Goal: Task Accomplishment & Management: Use online tool/utility

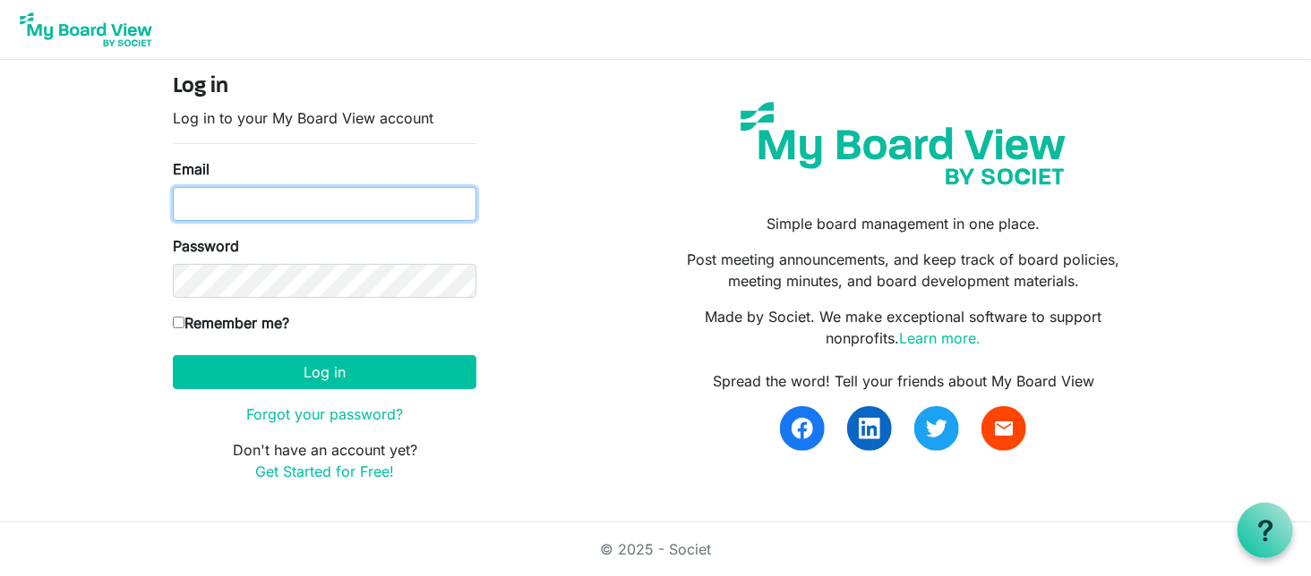
click at [192, 212] on input "Email" at bounding box center [324, 204] width 303 height 34
type input "[PERSON_NAME][EMAIL_ADDRESS][DOMAIN_NAME]"
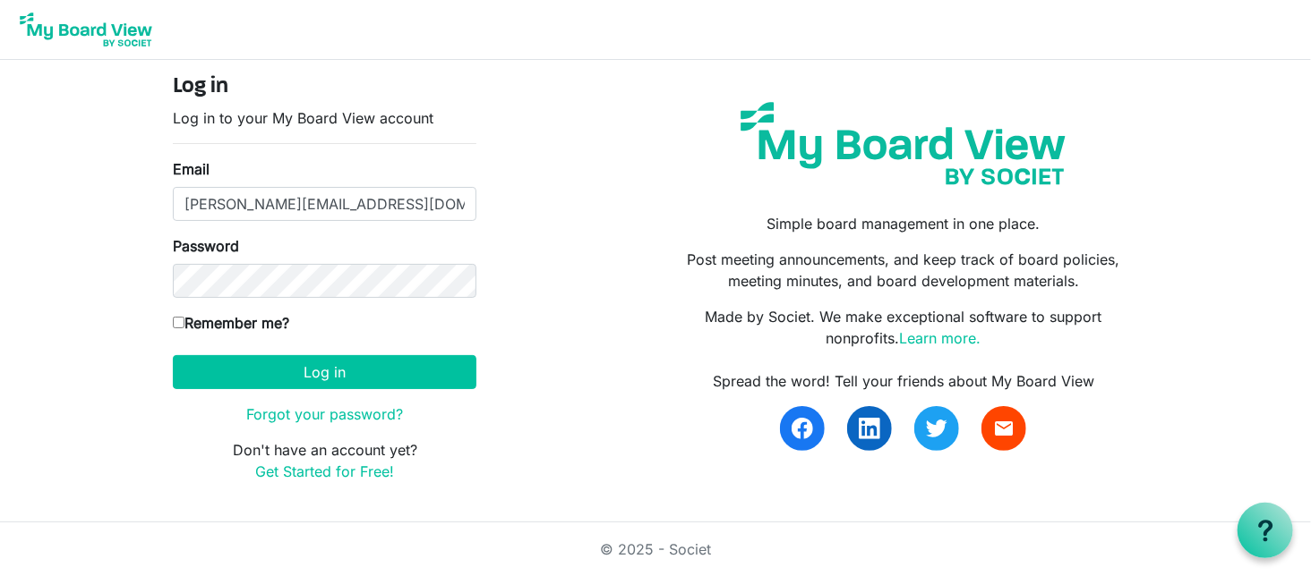
click at [303, 397] on form "Log in Log in to your My Board View account Email mike@integralorg.ca Password …" at bounding box center [324, 278] width 303 height 408
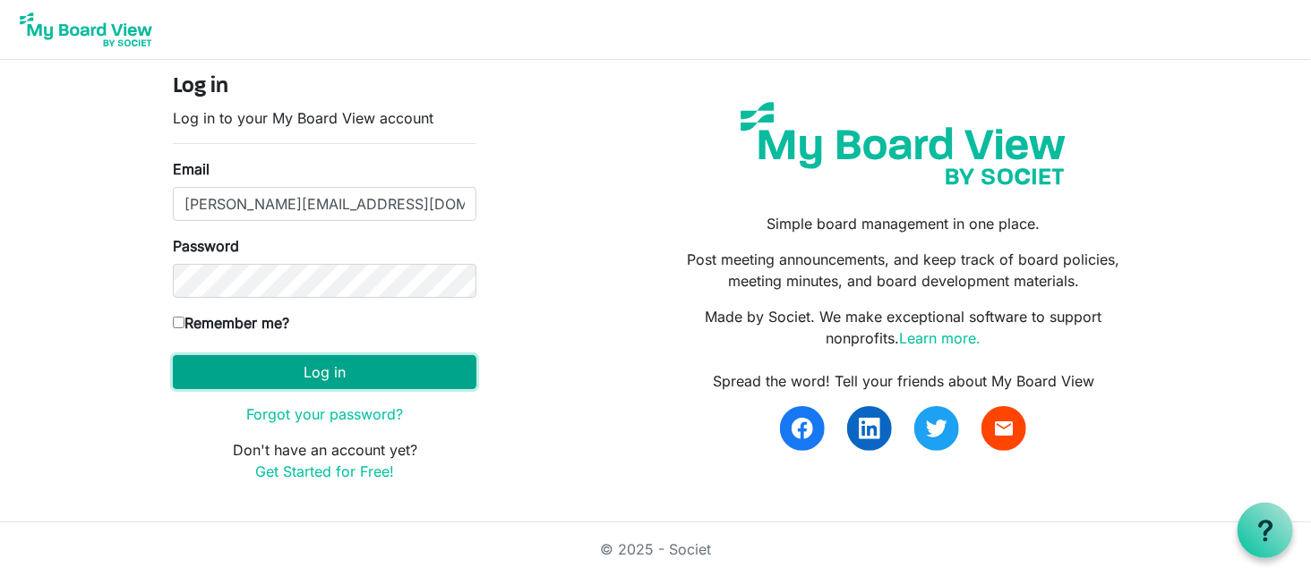
click at [321, 371] on button "Log in" at bounding box center [324, 372] width 303 height 34
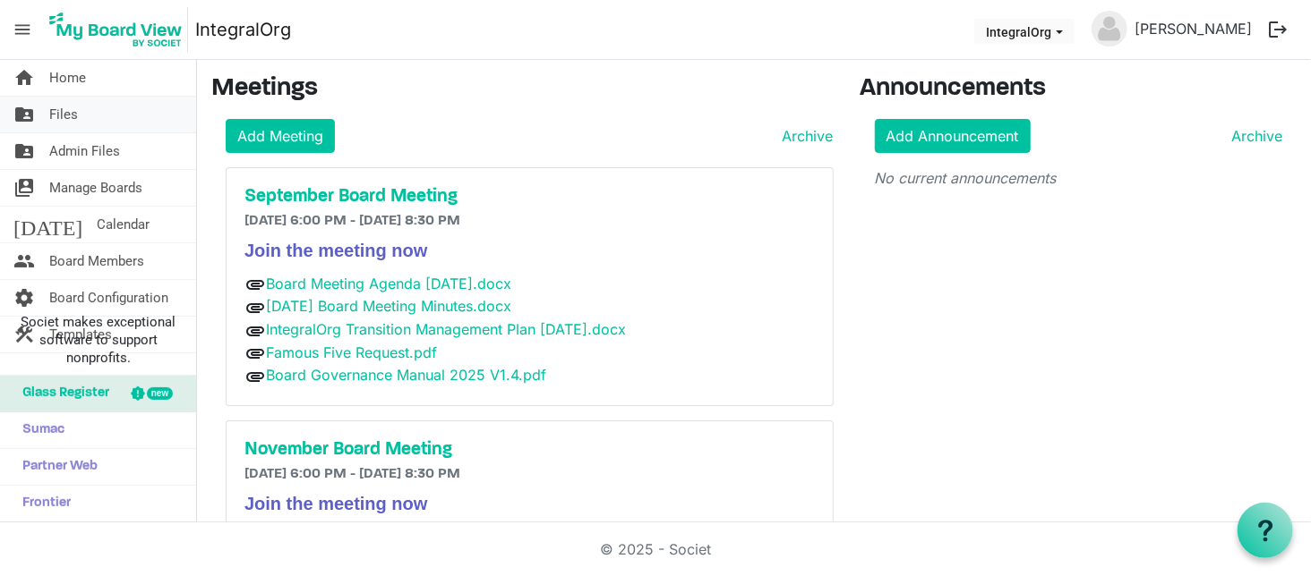
click at [65, 116] on span "Files" at bounding box center [63, 115] width 29 height 36
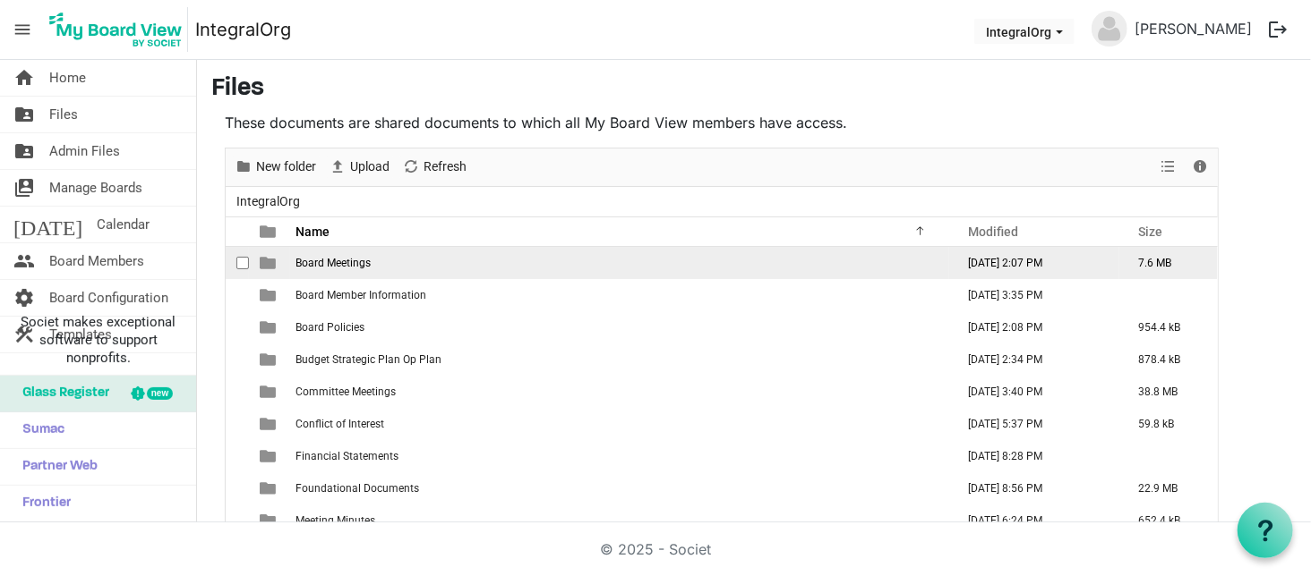
click at [341, 262] on span "Board Meetings" at bounding box center [332, 263] width 75 height 13
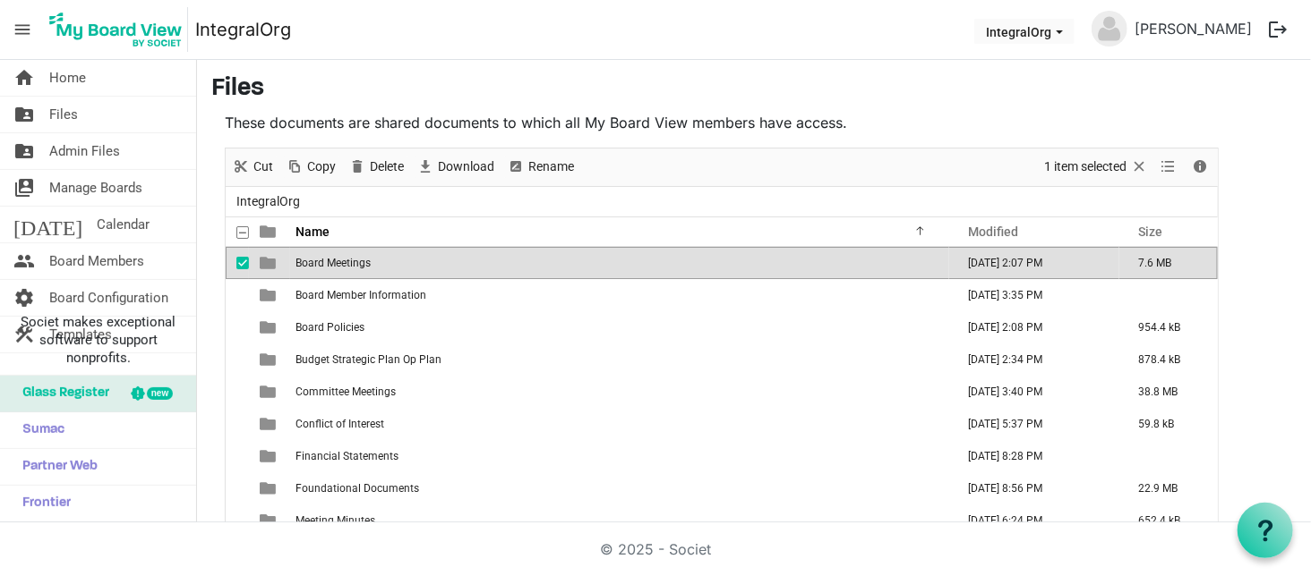
click at [341, 262] on span "Board Meetings" at bounding box center [332, 263] width 75 height 13
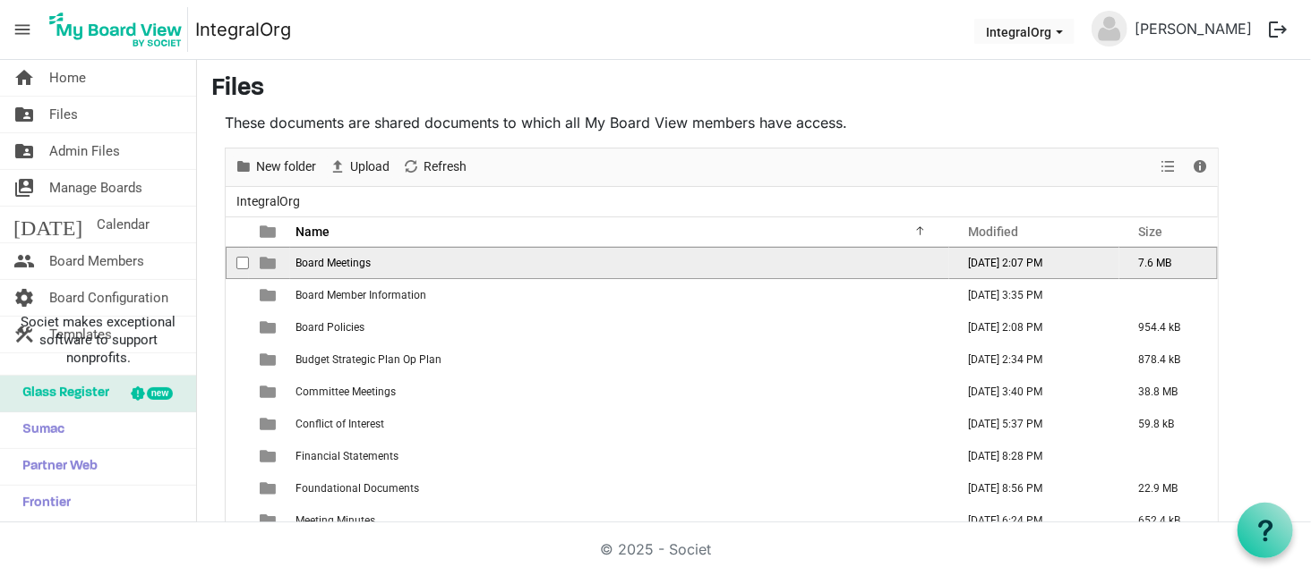
click at [341, 262] on span "Board Meetings" at bounding box center [332, 263] width 75 height 13
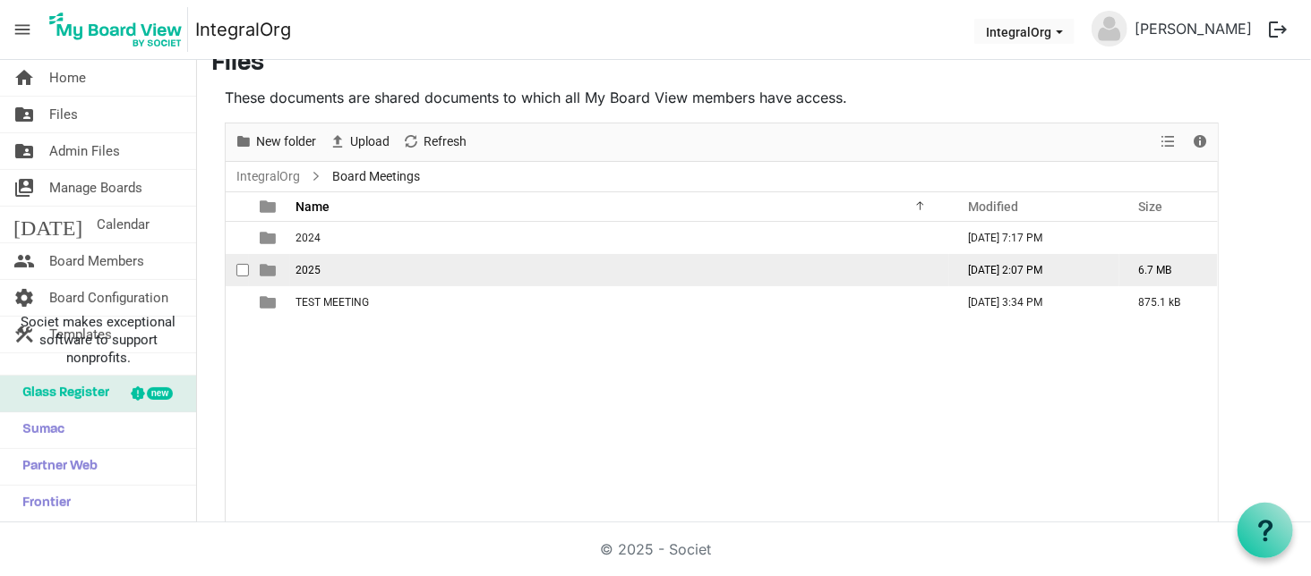
click at [306, 269] on span "2025" at bounding box center [307, 270] width 25 height 13
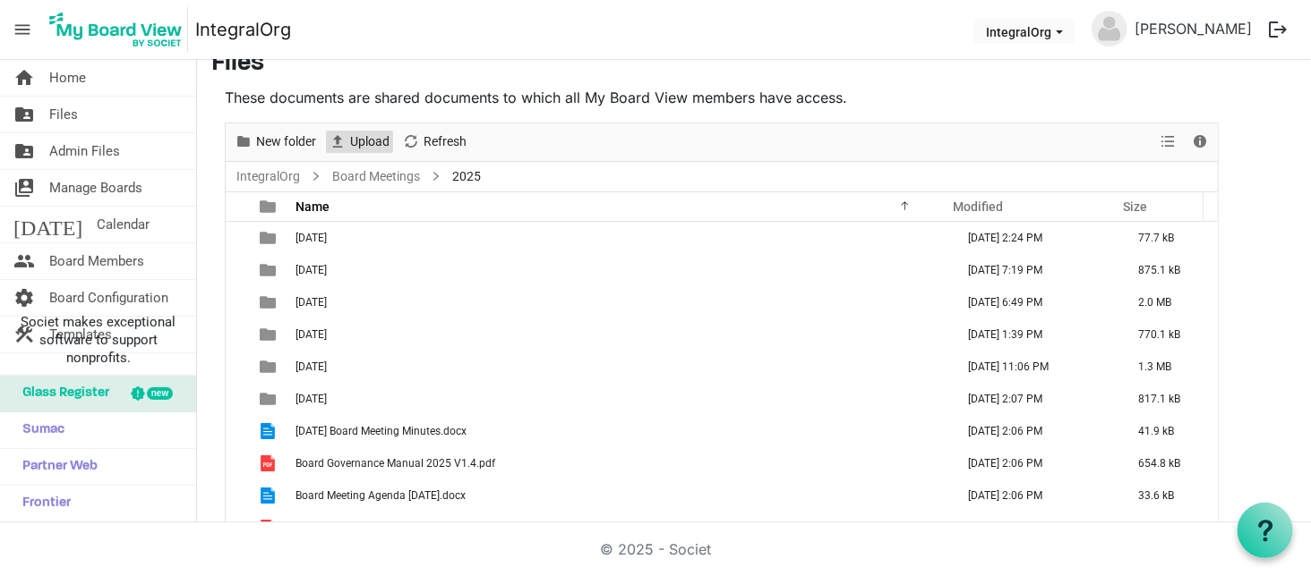
click at [378, 134] on span "Upload" at bounding box center [369, 142] width 43 height 22
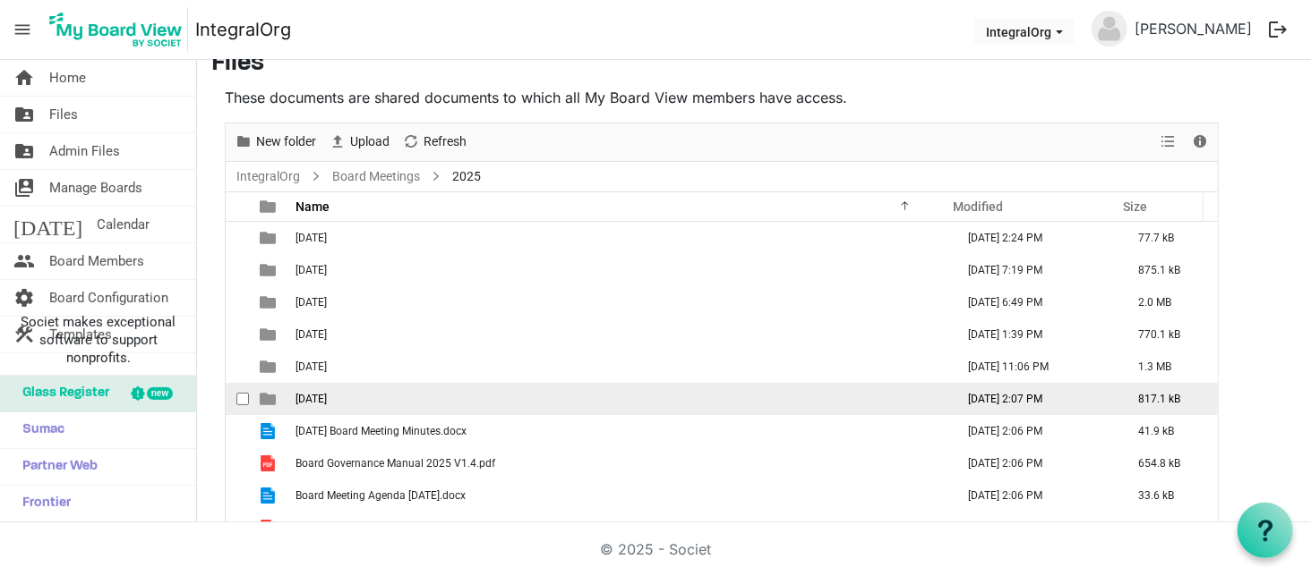
click at [320, 394] on span "[DATE]" at bounding box center [310, 399] width 31 height 13
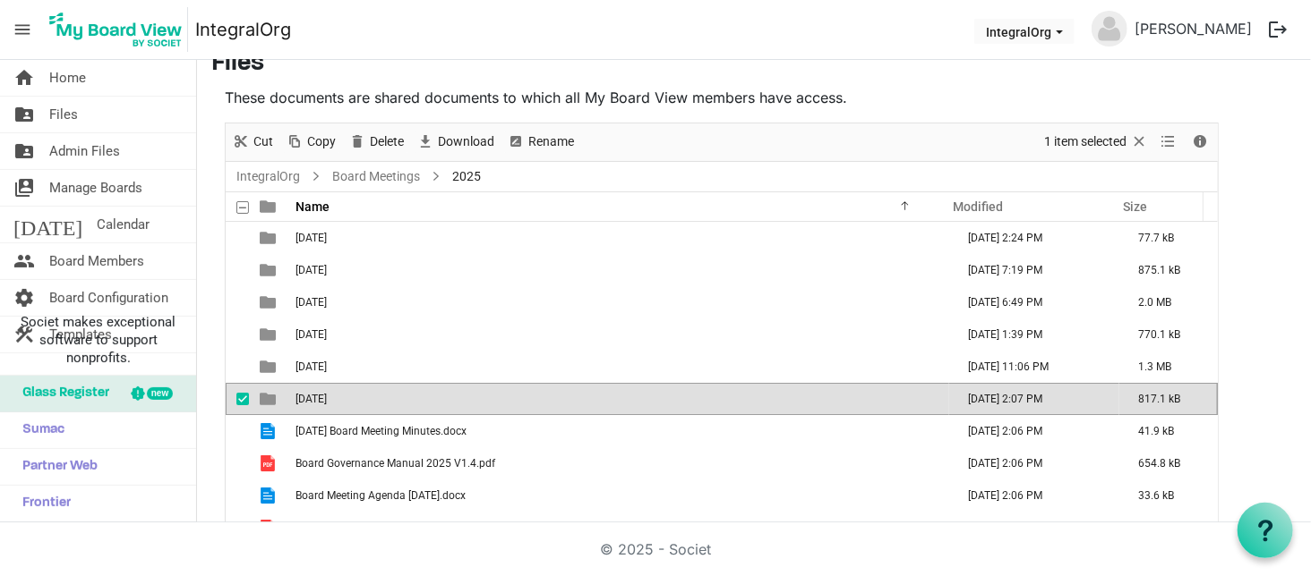
click at [320, 394] on span "[DATE]" at bounding box center [310, 399] width 31 height 13
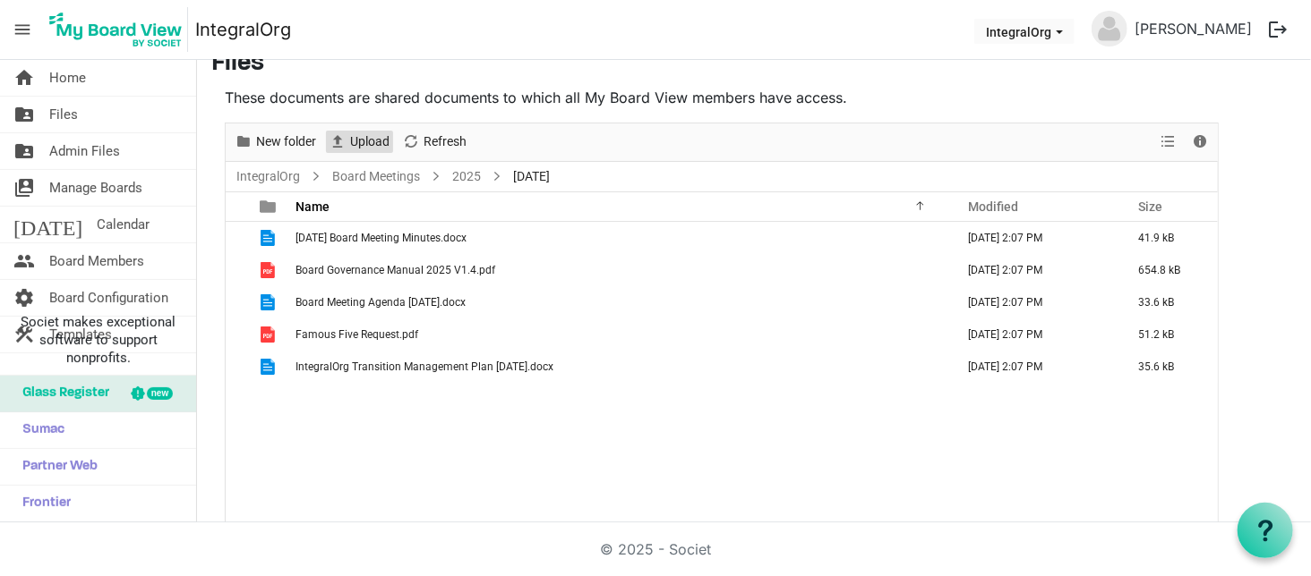
click at [361, 143] on span "Upload" at bounding box center [369, 142] width 43 height 22
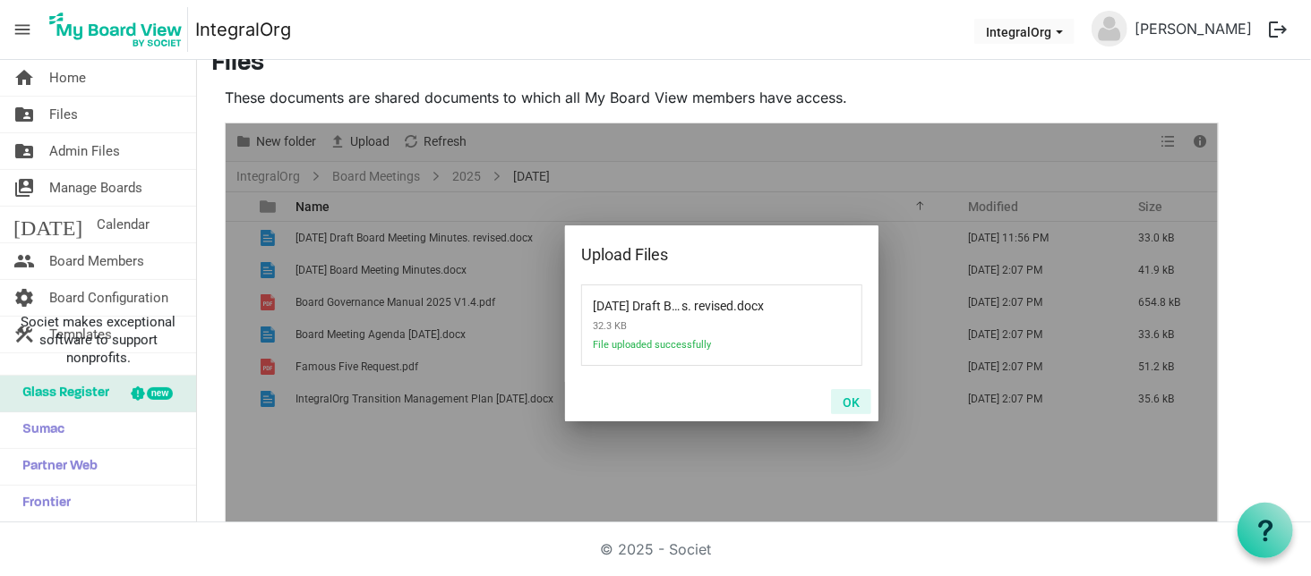
click at [858, 404] on button "OK" at bounding box center [851, 401] width 40 height 25
